Goal: Book appointment/travel/reservation

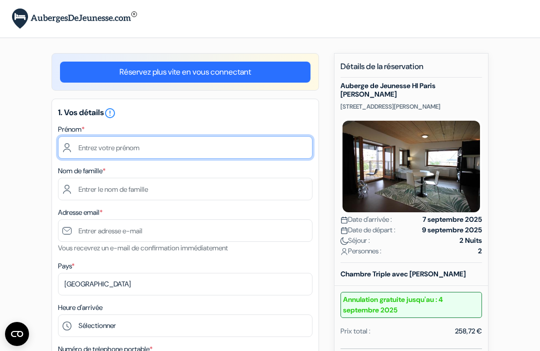
click at [207, 151] on input "text" at bounding box center [185, 147] width 255 height 23
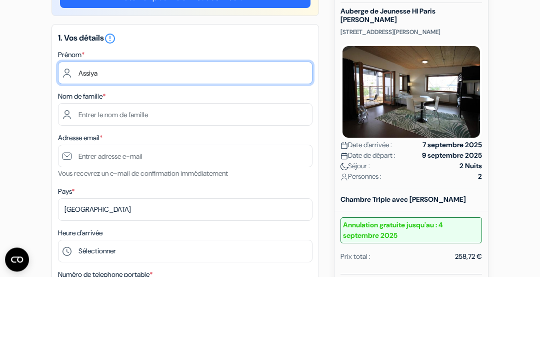
type input "Assiya"
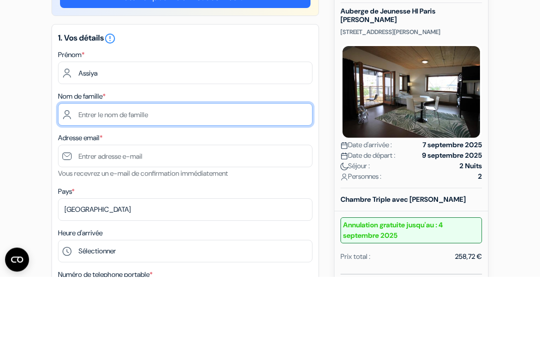
click at [186, 178] on input "text" at bounding box center [185, 189] width 255 height 23
type input "[PERSON_NAME]"
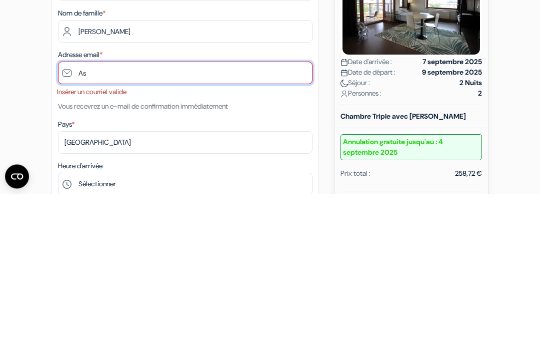
type input "A"
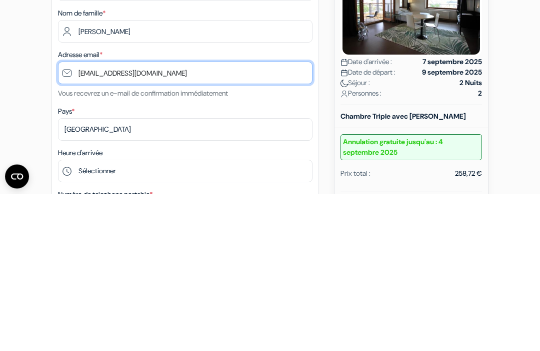
type input "[EMAIL_ADDRESS][DOMAIN_NAME]"
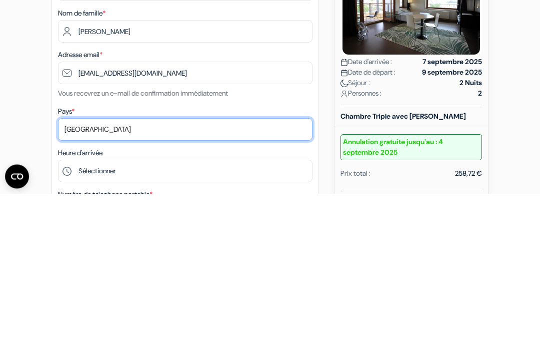
click at [126, 276] on select "Selectionner le pays Abkhazie [GEOGRAPHIC_DATA] [GEOGRAPHIC_DATA] [GEOGRAPHIC_D…" at bounding box center [185, 287] width 255 height 23
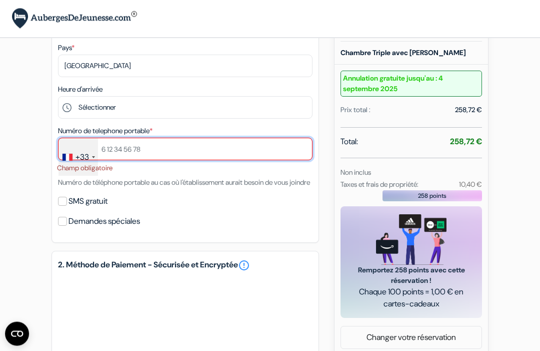
click at [165, 157] on input "text" at bounding box center [185, 149] width 255 height 23
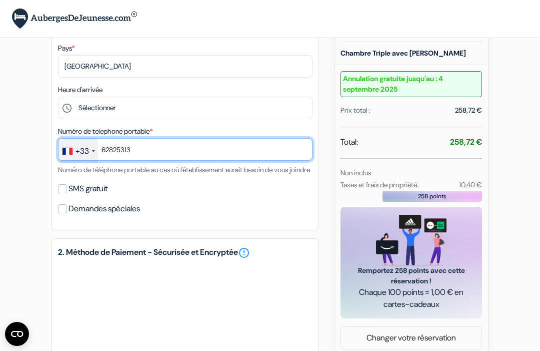
type input "628253139"
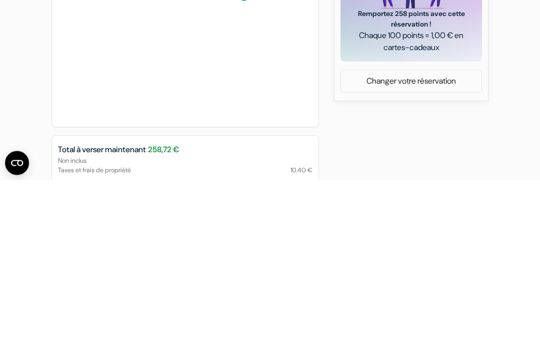
scroll to position [319, 0]
